Goal: Information Seeking & Learning: Understand process/instructions

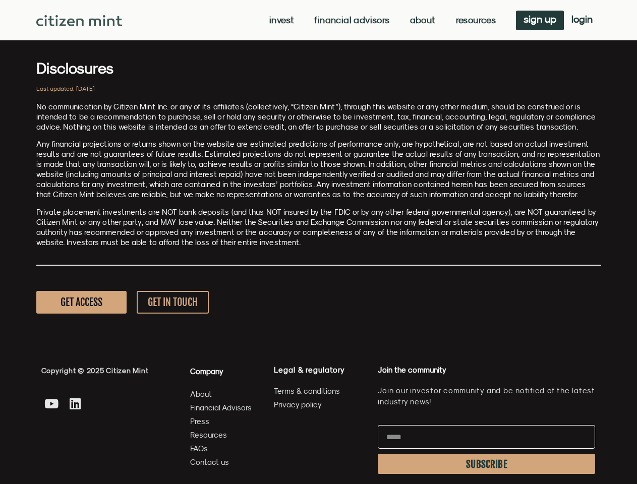
click at [318, 242] on p "Private placement investments are NOT bank deposits (and thus NOT insured by th…" at bounding box center [318, 227] width 565 height 40
click at [280, 20] on link "Invest" at bounding box center [281, 20] width 25 height 10
click at [475, 20] on link "Resources" at bounding box center [476, 20] width 40 height 10
click at [486, 464] on span "SUBSCRIBE" at bounding box center [486, 465] width 41 height 8
